Goal: Information Seeking & Learning: Learn about a topic

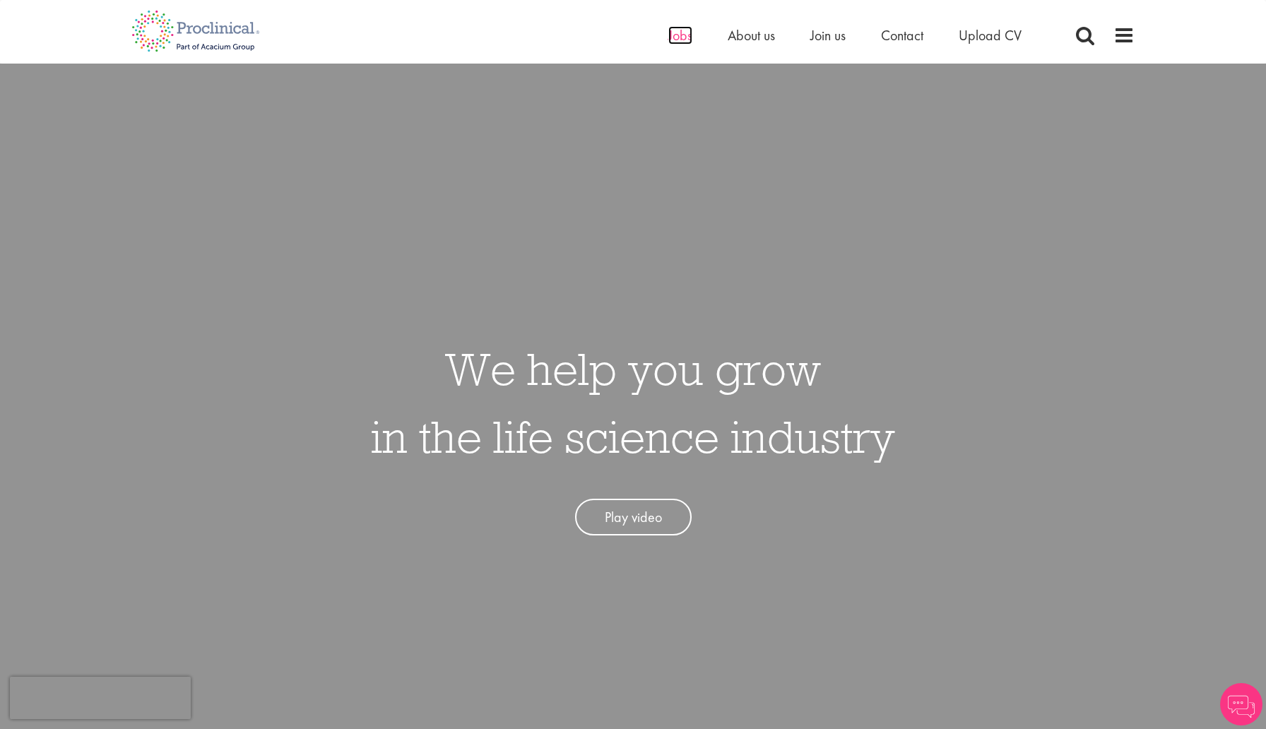
click at [684, 32] on span "Jobs" at bounding box center [680, 35] width 24 height 18
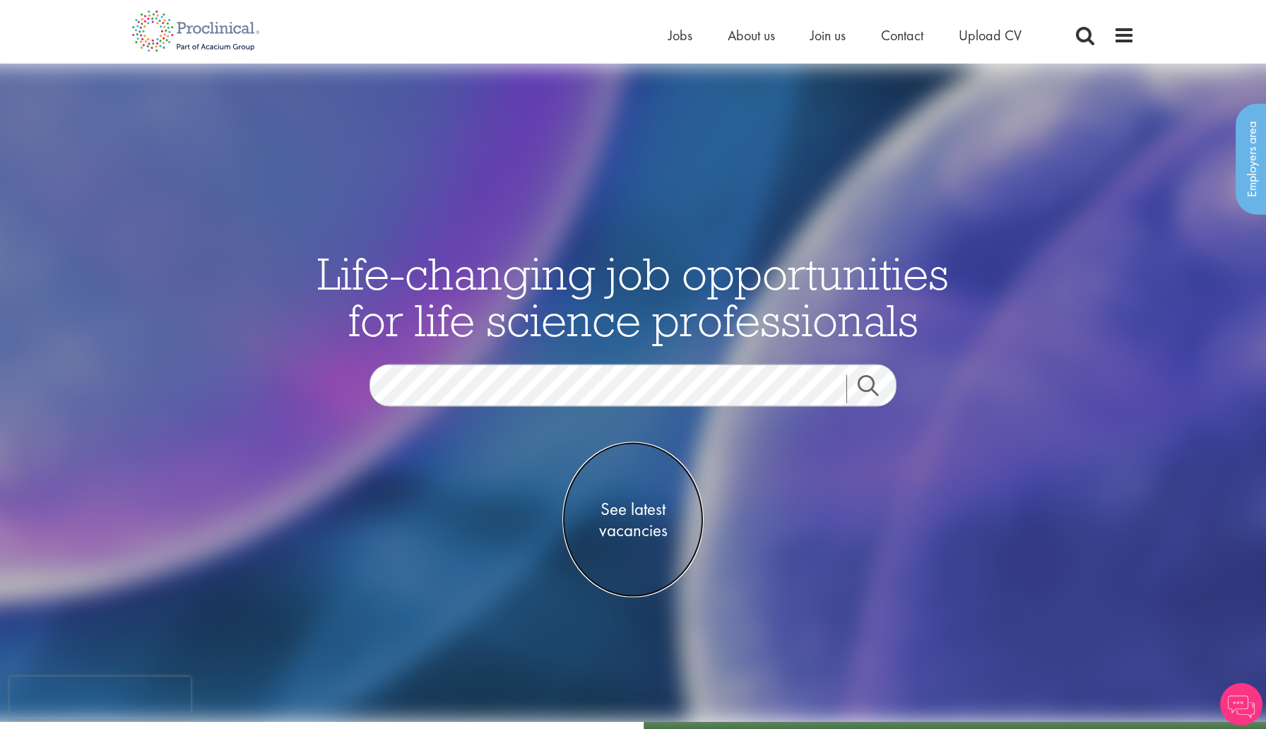
click at [630, 534] on span "See latest vacancies" at bounding box center [632, 519] width 141 height 42
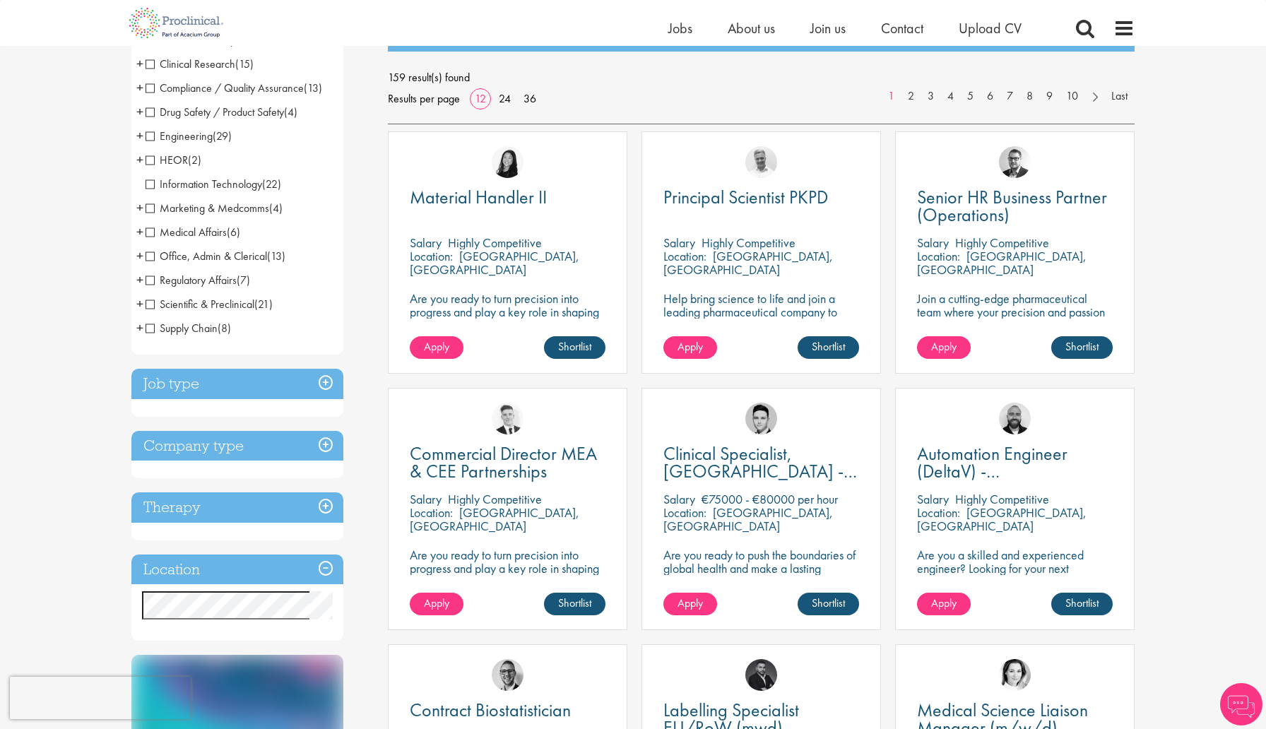
scroll to position [285, 0]
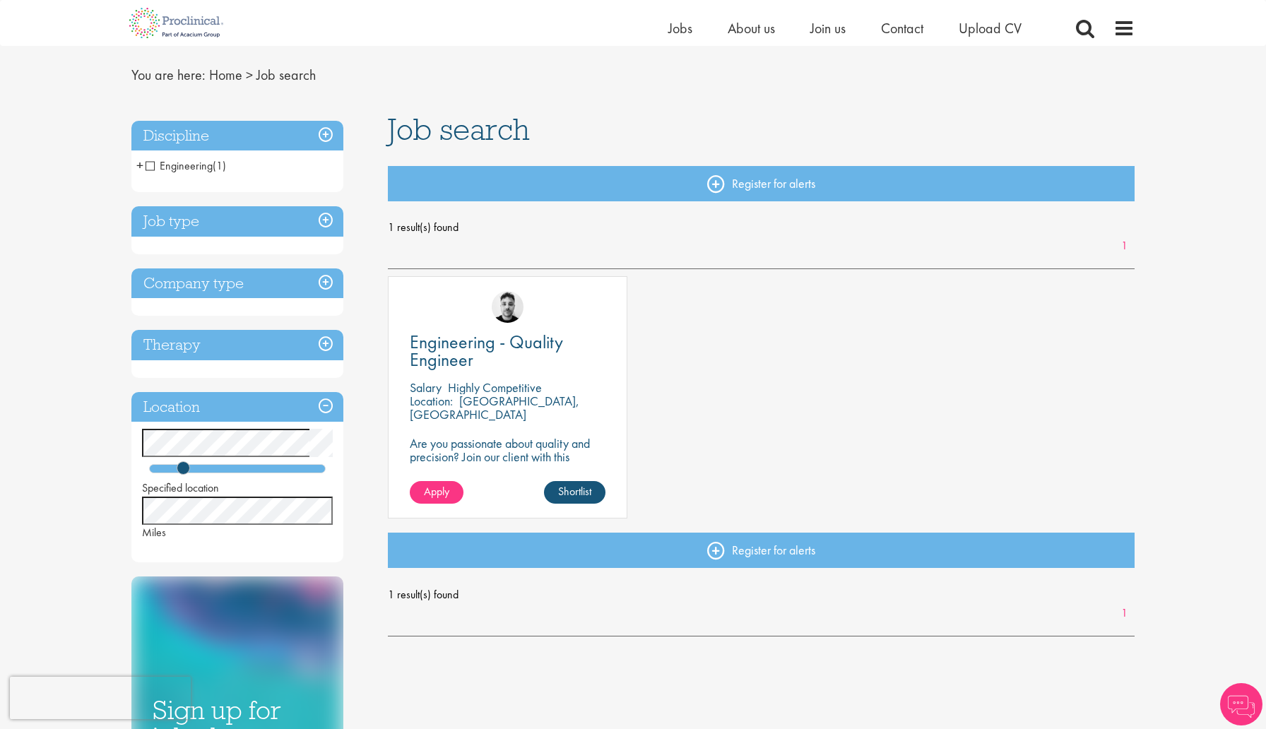
scroll to position [40, 0]
